Goal: Check status: Check status

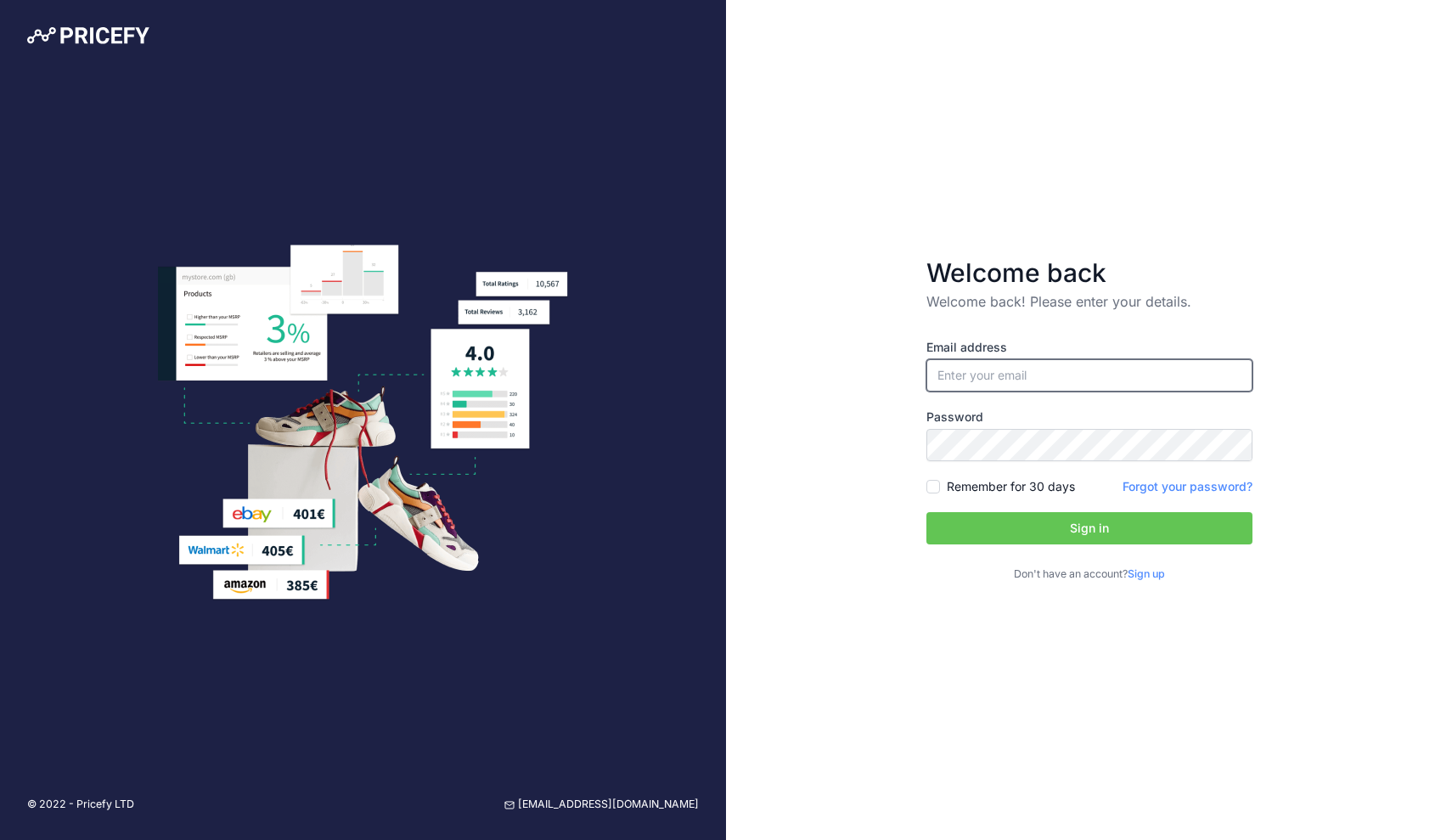
type input "[EMAIL_ADDRESS][DOMAIN_NAME]"
click at [1089, 528] on button "Sign in" at bounding box center [1089, 528] width 326 height 32
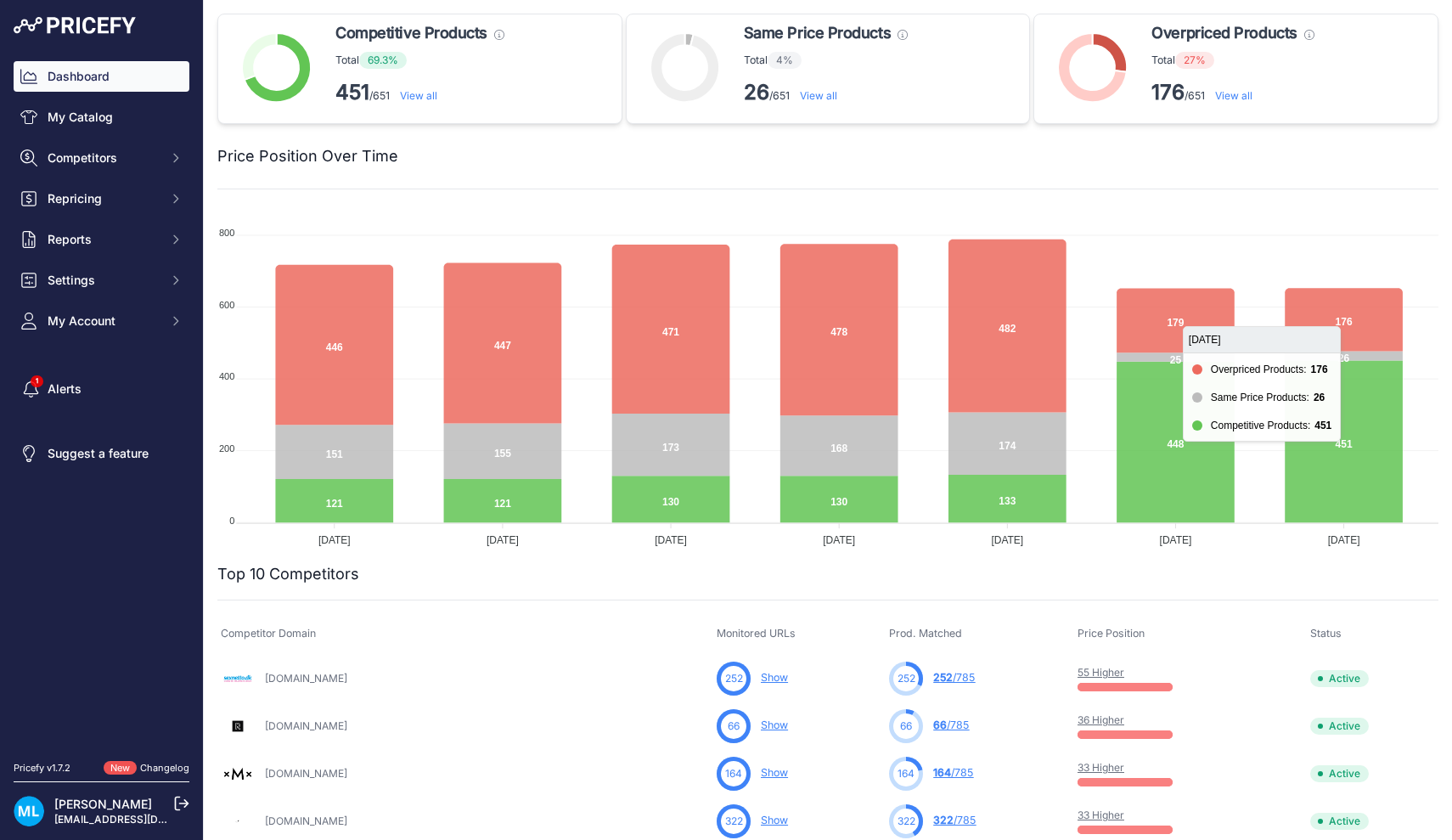
click at [1343, 305] on icon at bounding box center [1344, 318] width 118 height 63
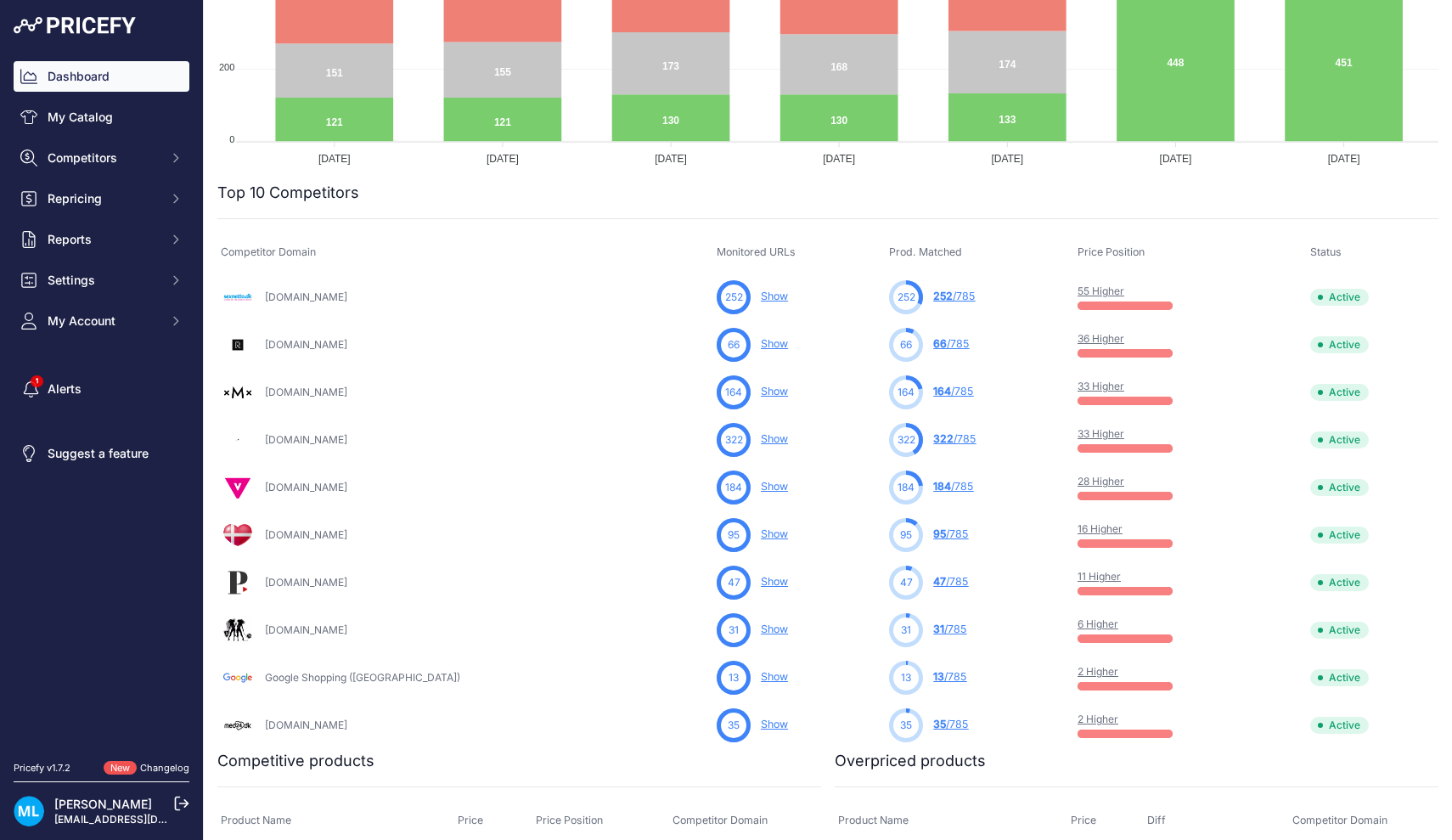
scroll to position [382, 0]
click at [933, 297] on link "252 /785" at bounding box center [954, 294] width 42 height 13
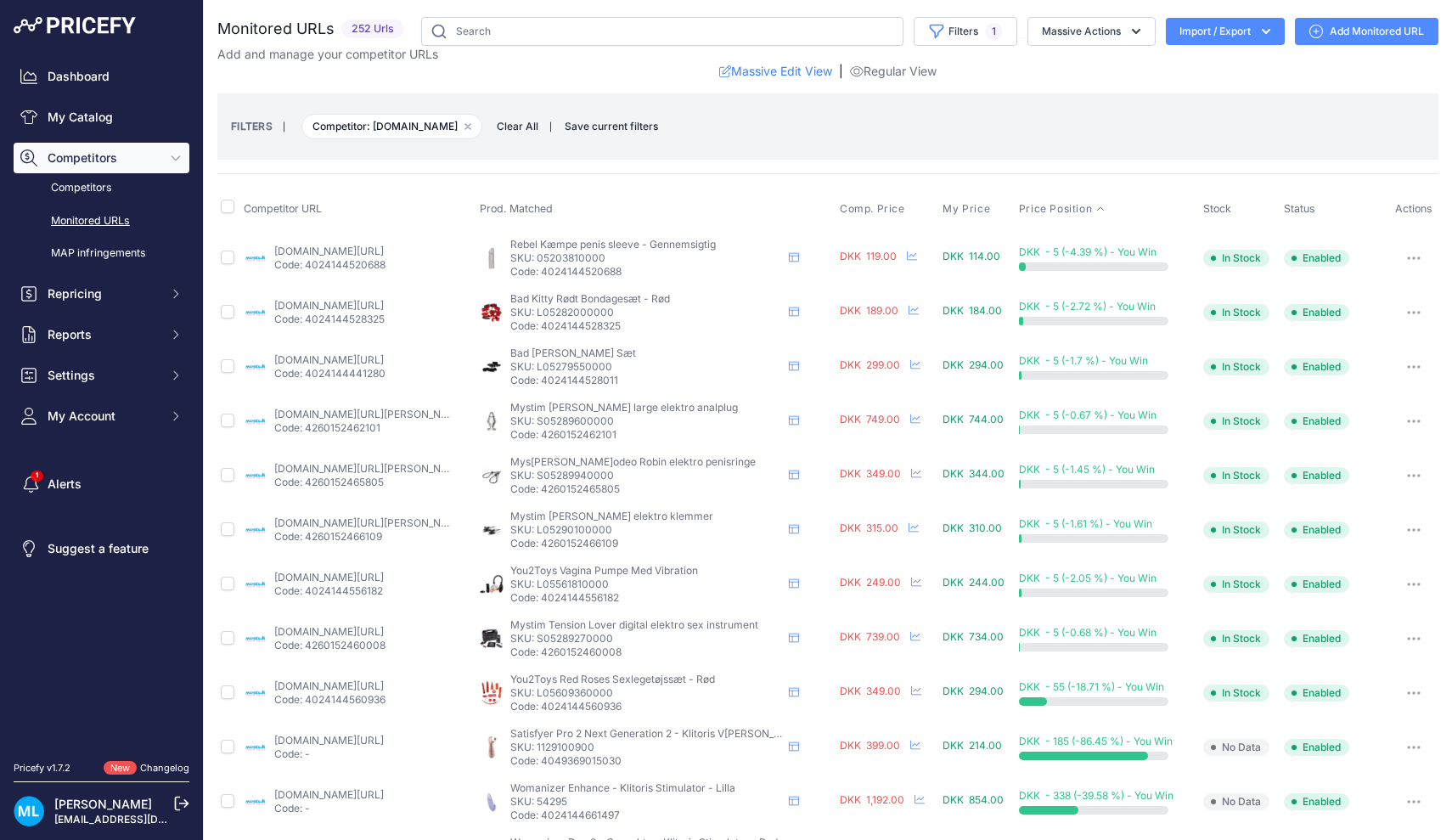
click at [1069, 210] on span "Price Position" at bounding box center [1055, 210] width 73 height 14
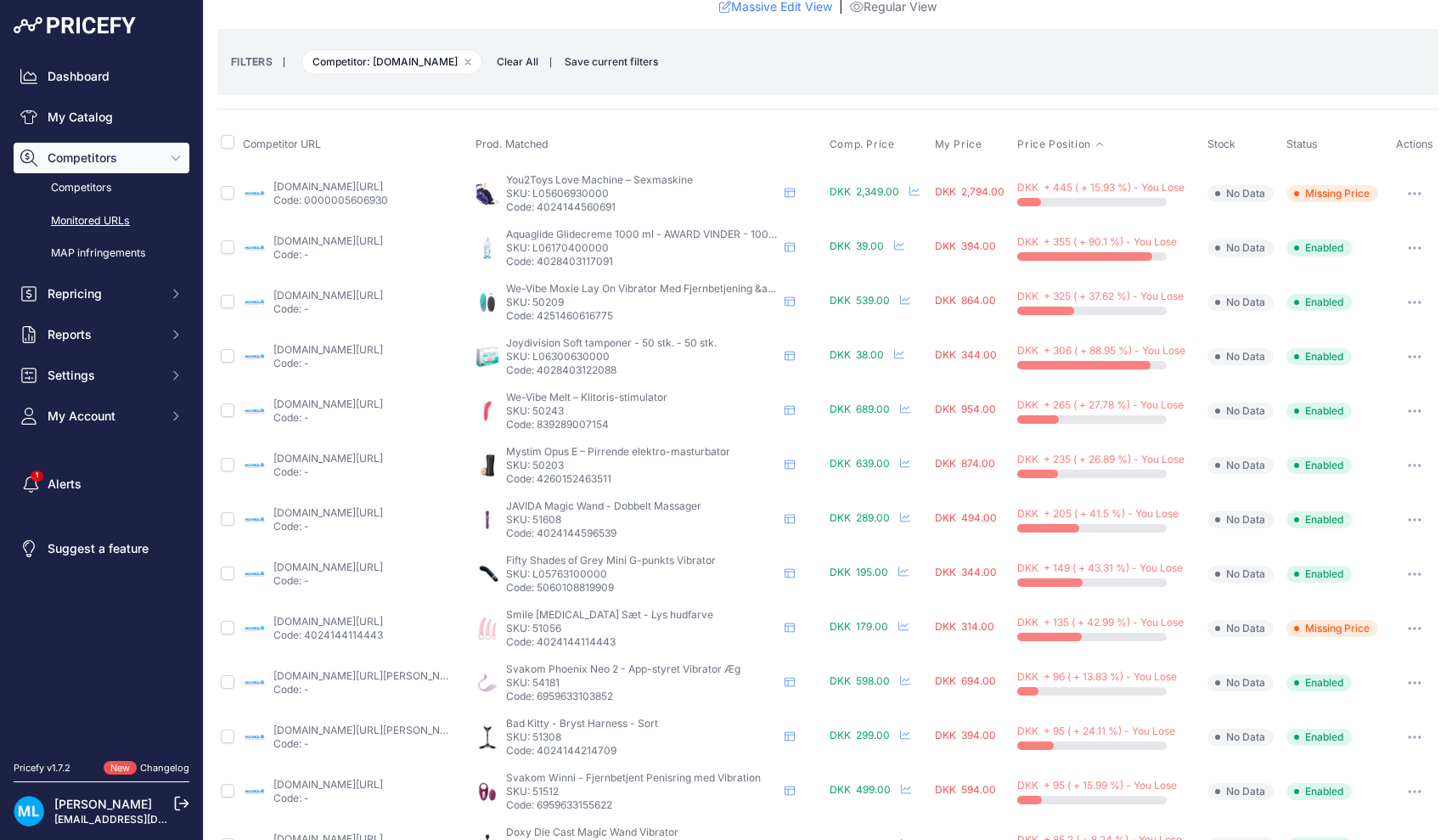
scroll to position [98, 0]
